Goal: Find specific page/section: Find specific page/section

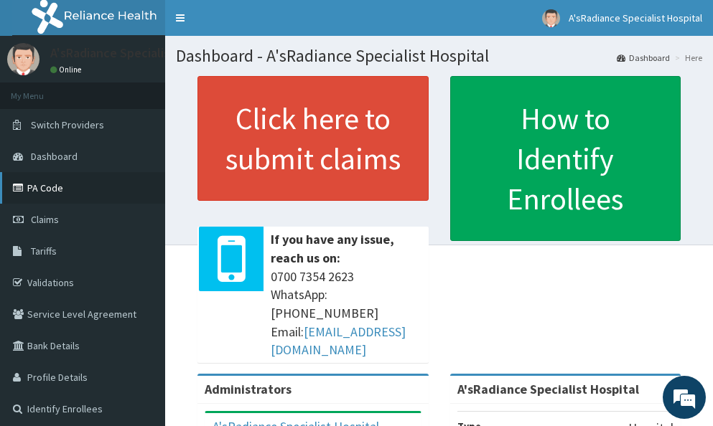
click at [51, 191] on link "PA Code" at bounding box center [82, 188] width 165 height 32
click at [54, 187] on link "PA Code" at bounding box center [82, 188] width 165 height 32
